Goal: Task Accomplishment & Management: Manage account settings

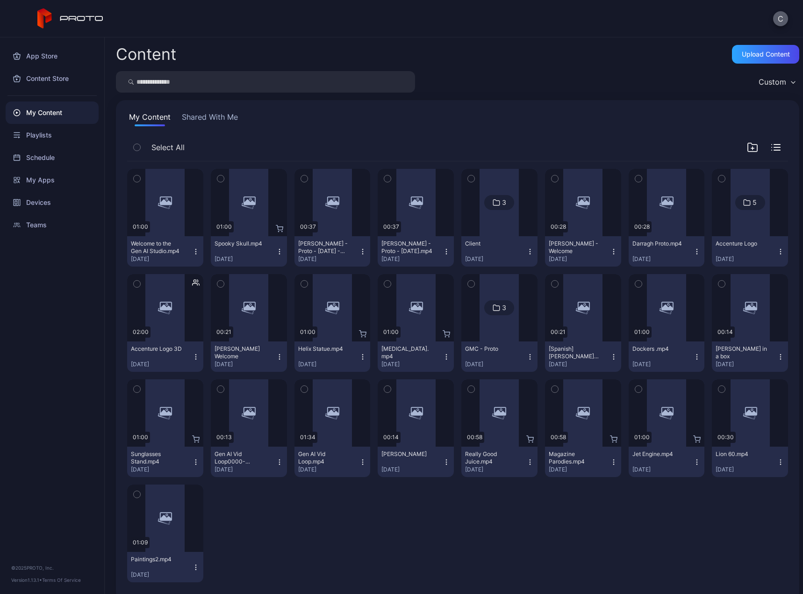
click at [777, 21] on button "C" at bounding box center [780, 18] width 15 height 15
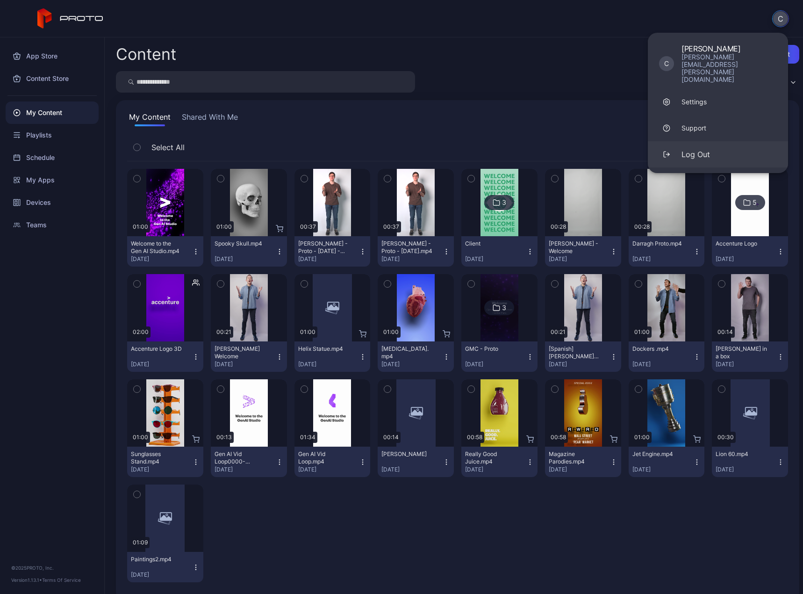
click at [699, 149] on div "Log Out" at bounding box center [695, 154] width 29 height 11
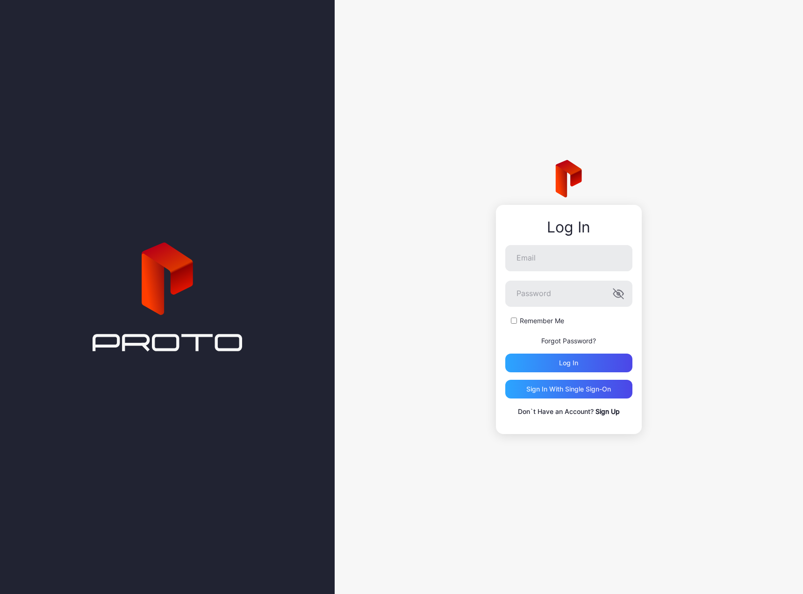
click at [438, 256] on div "Log In Email Password Remember Me Forgot Password? Log in Sign in With Single S…" at bounding box center [569, 297] width 468 height 594
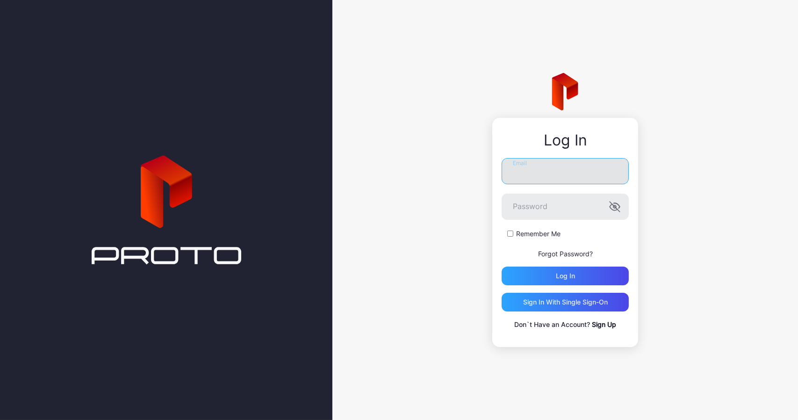
click at [510, 169] on input "Email" at bounding box center [565, 171] width 127 height 26
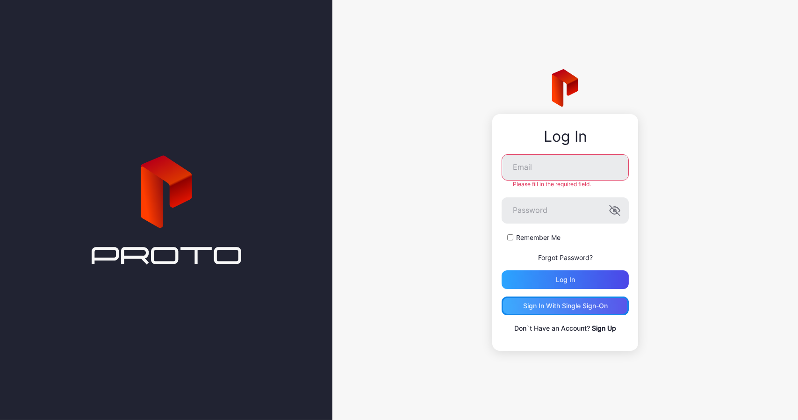
click at [540, 304] on div "Sign in With Single Sign-On" at bounding box center [565, 305] width 85 height 7
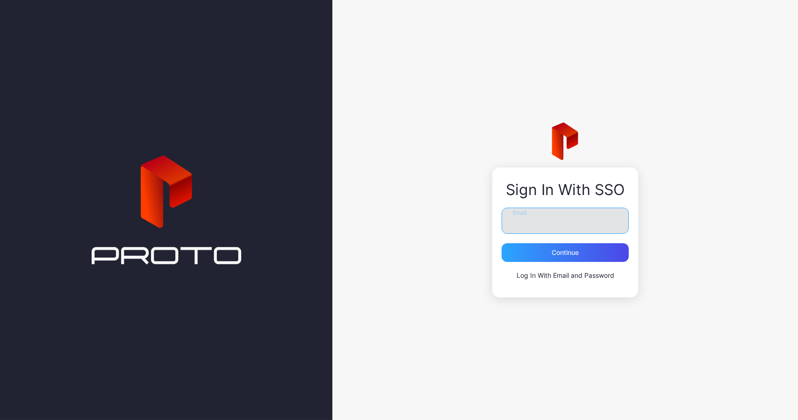
click at [539, 225] on input "Email" at bounding box center [565, 221] width 127 height 26
type input "**********"
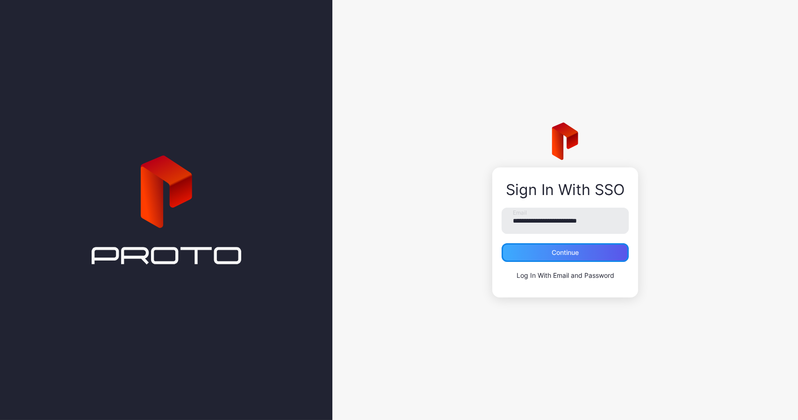
click at [552, 251] on div "Continue" at bounding box center [565, 252] width 27 height 7
